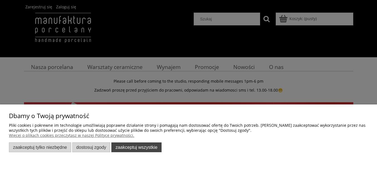
click at [117, 144] on button "Zaakceptuj wszystkie" at bounding box center [136, 148] width 50 height 10
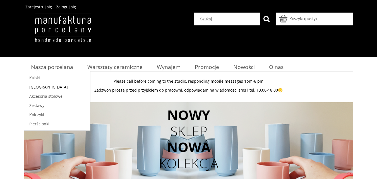
click at [51, 85] on link "[GEOGRAPHIC_DATA]" at bounding box center [57, 86] width 66 height 9
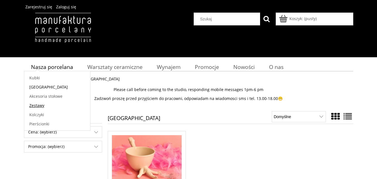
click at [43, 106] on span "Zestawy" at bounding box center [36, 105] width 15 height 5
